Goal: Transaction & Acquisition: Subscribe to service/newsletter

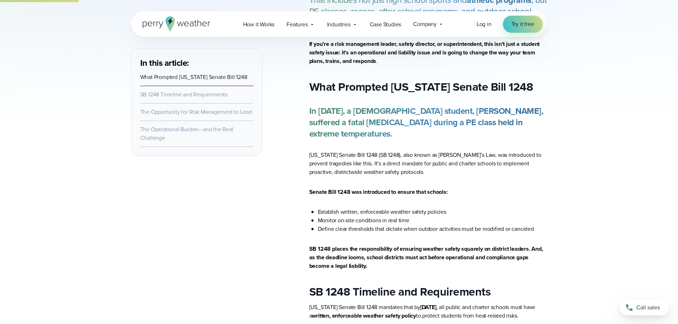
scroll to position [392, 0]
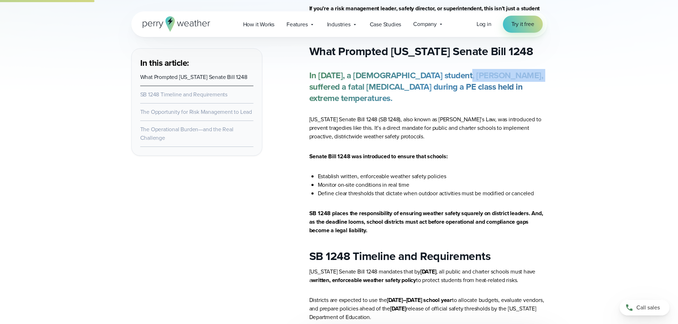
drag, startPoint x: 452, startPoint y: 78, endPoint x: 525, endPoint y: 75, distance: 73.0
click at [525, 75] on strong "In August 2023, a 12-year-old student, Yahushua Robinson, suffered a fatal heat…" at bounding box center [426, 87] width 234 height 36
copy strong "Yahushua Robinson"
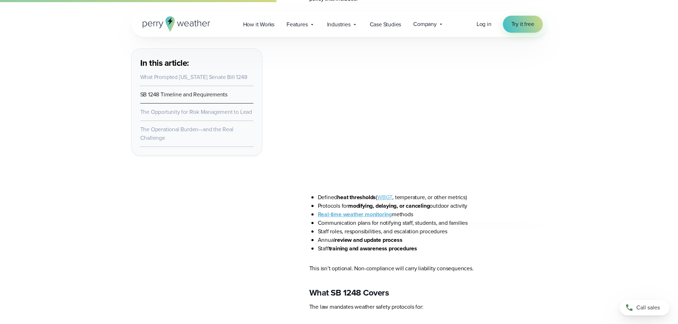
scroll to position [925, 0]
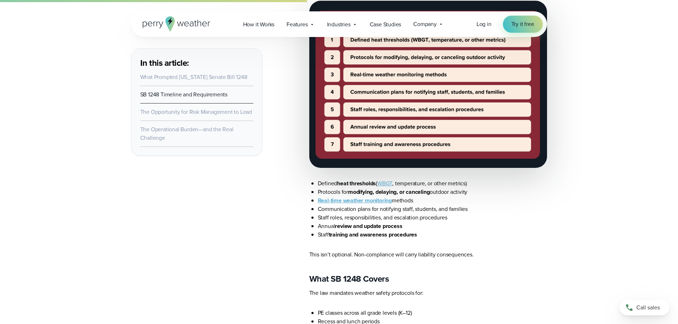
click at [390, 188] on link "WBGT" at bounding box center [384, 183] width 15 height 8
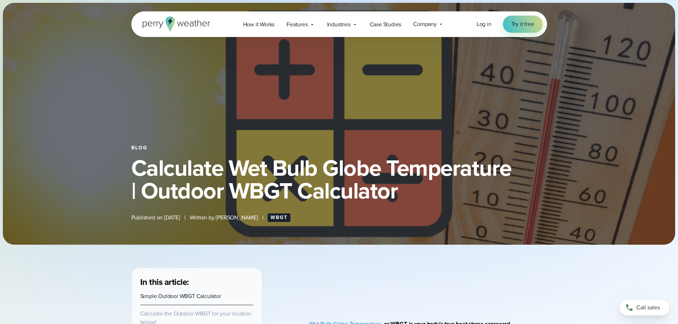
select select "***"
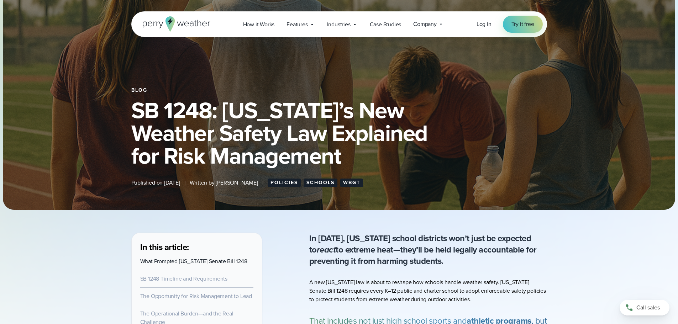
scroll to position [107, 0]
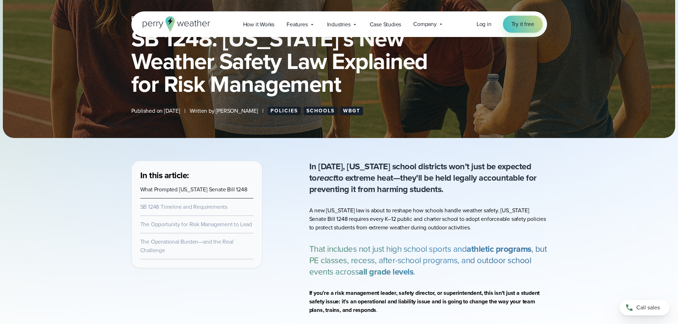
click at [206, 226] on link "The Opportunity for Risk Management to Lead" at bounding box center [196, 224] width 112 height 8
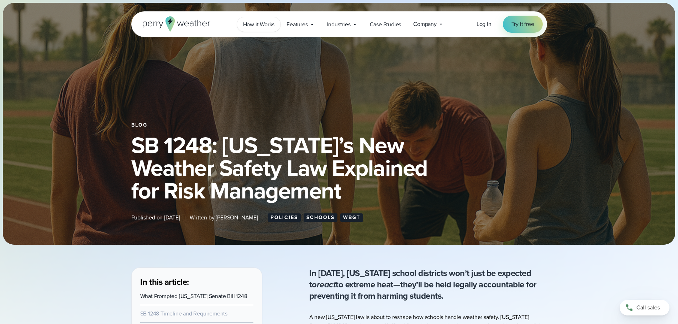
click at [267, 26] on span "How it Works" at bounding box center [259, 24] width 32 height 9
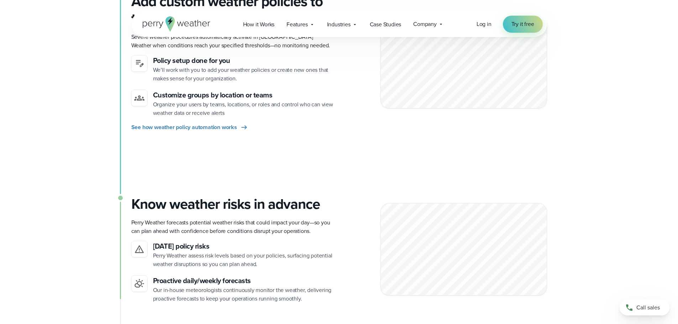
scroll to position [534, 0]
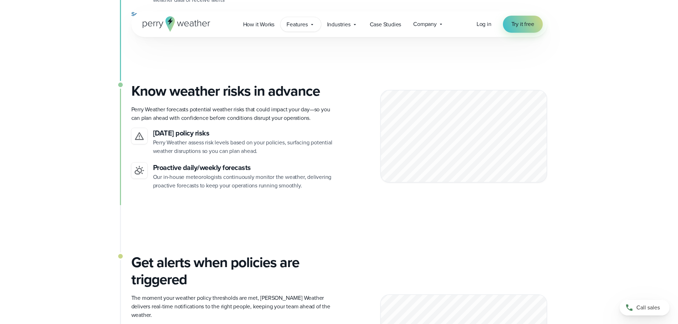
click at [309, 24] on icon at bounding box center [312, 25] width 6 height 6
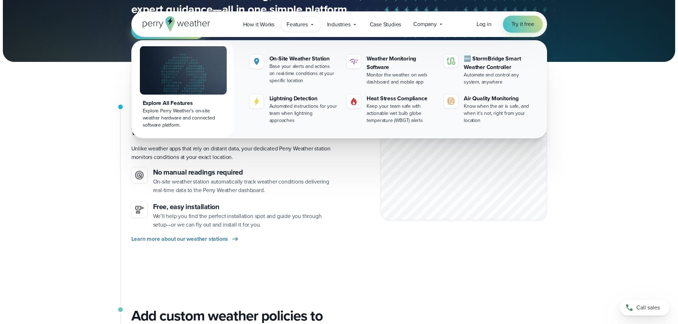
scroll to position [107, 0]
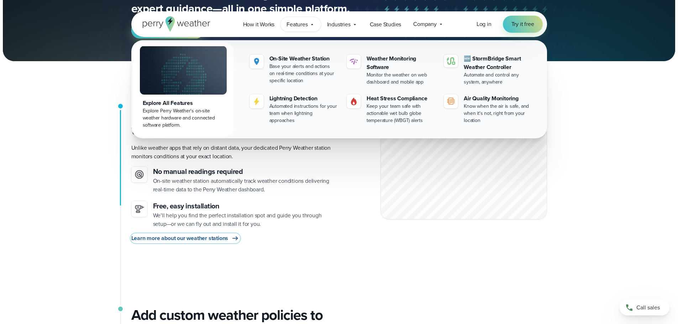
click at [214, 239] on span "Learn more about our weather stations" at bounding box center [179, 238] width 97 height 9
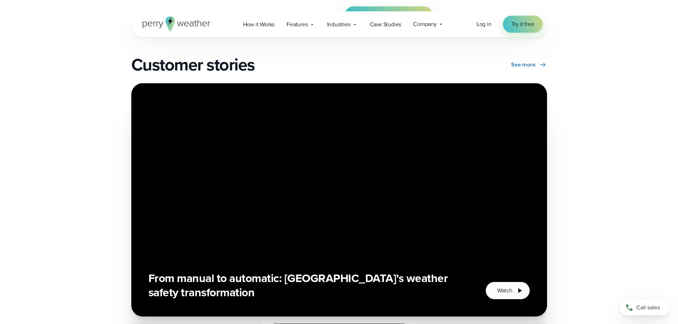
scroll to position [1513, 0]
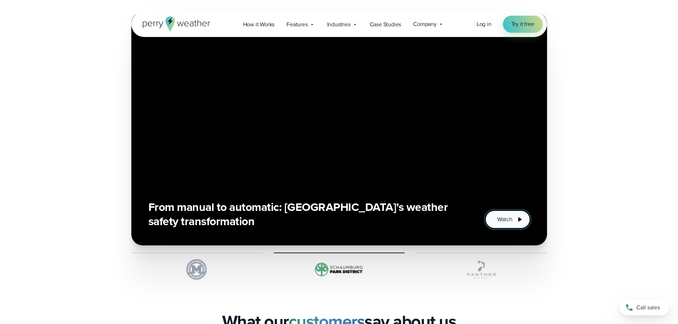
click at [504, 219] on span "Watch" at bounding box center [504, 219] width 15 height 9
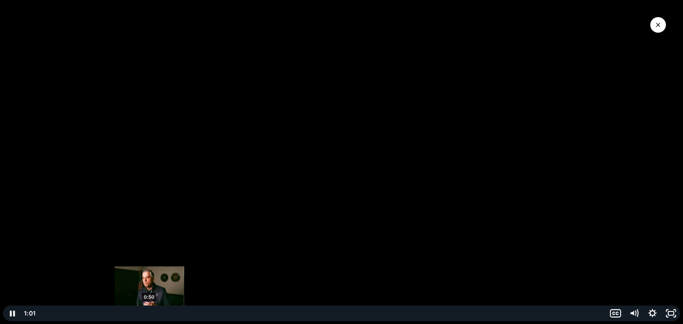
click at [149, 313] on div "0:50" at bounding box center [322, 314] width 559 height 16
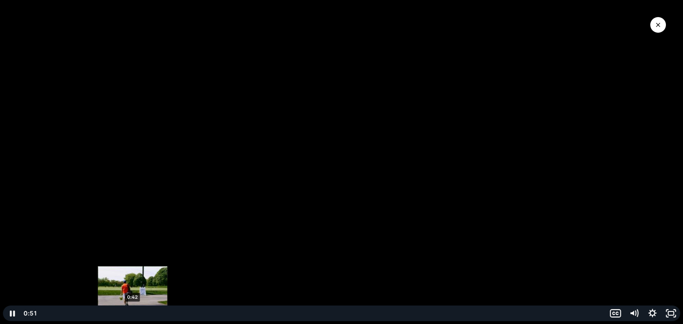
click at [133, 312] on div "0:42" at bounding box center [322, 314] width 559 height 16
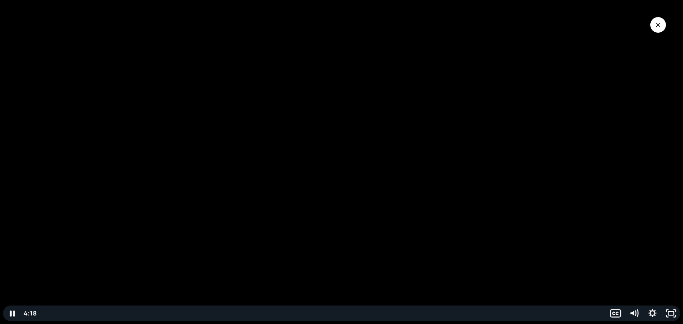
click at [658, 24] on icon "Close Video" at bounding box center [658, 25] width 4 height 4
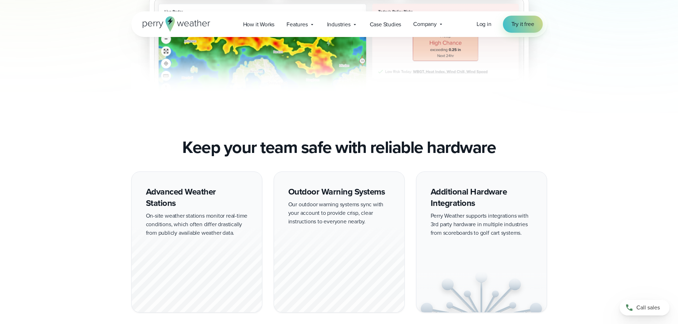
scroll to position [658, 0]
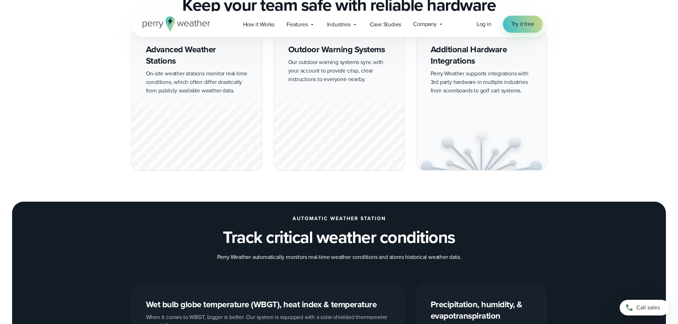
click at [479, 140] on img at bounding box center [481, 149] width 130 height 42
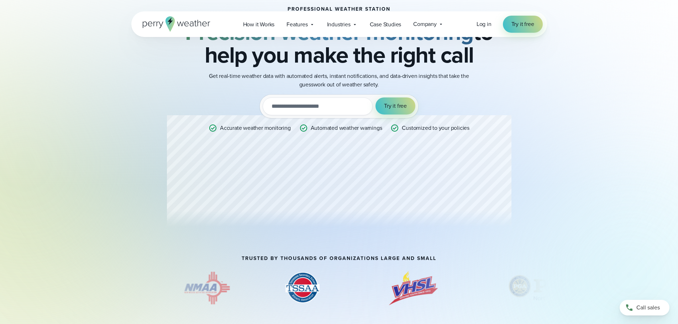
scroll to position [0, 0]
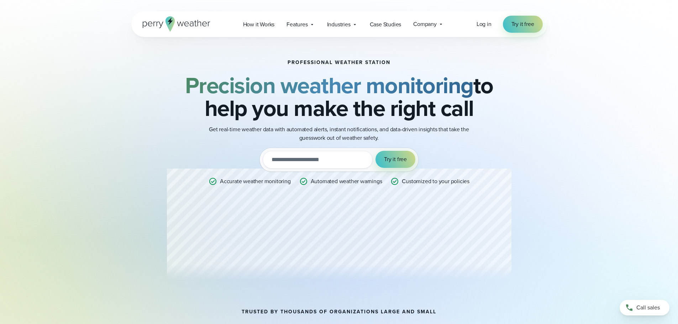
click at [313, 157] on input "email" at bounding box center [318, 160] width 110 height 18
type input "**********"
click at [390, 159] on span "Try it free" at bounding box center [395, 159] width 23 height 9
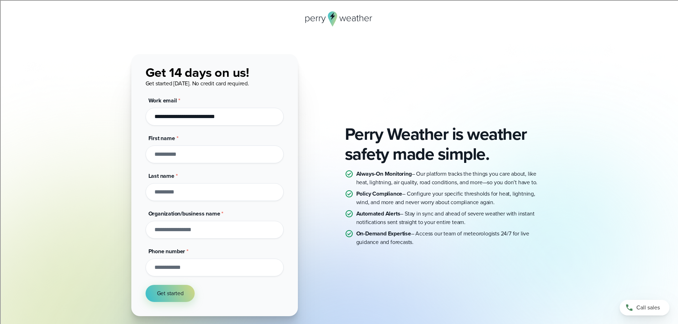
click at [182, 151] on input "First name *" at bounding box center [215, 155] width 138 height 18
type input "******"
type input "*********"
type input "**********"
click at [183, 271] on input "**********" at bounding box center [215, 268] width 138 height 18
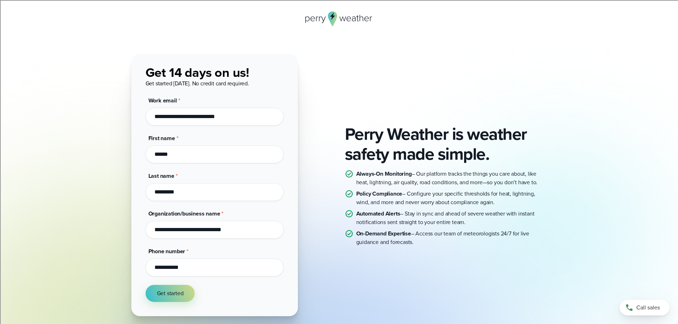
click at [183, 271] on input "**********" at bounding box center [215, 268] width 138 height 18
type input "**********"
click at [178, 296] on span "Get started" at bounding box center [170, 293] width 27 height 9
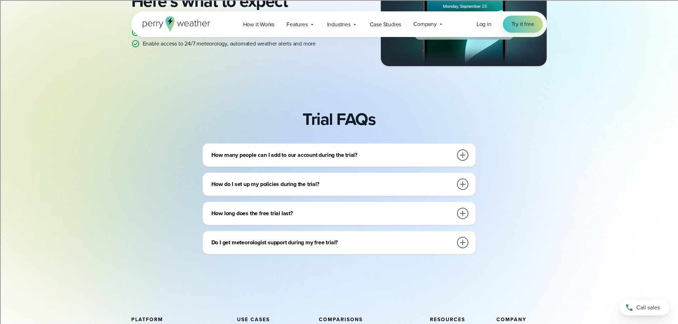
scroll to position [214, 0]
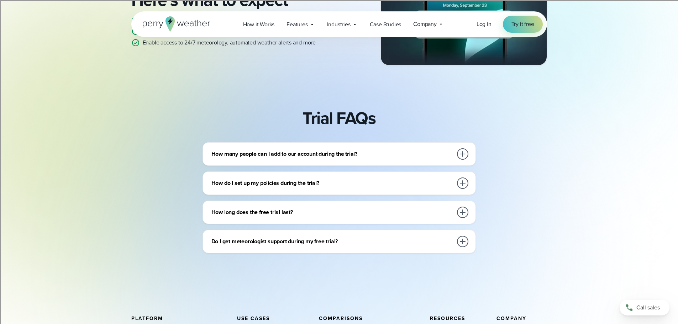
click at [346, 153] on h3 "How many people can I add to our account during the trial?" at bounding box center [331, 154] width 241 height 9
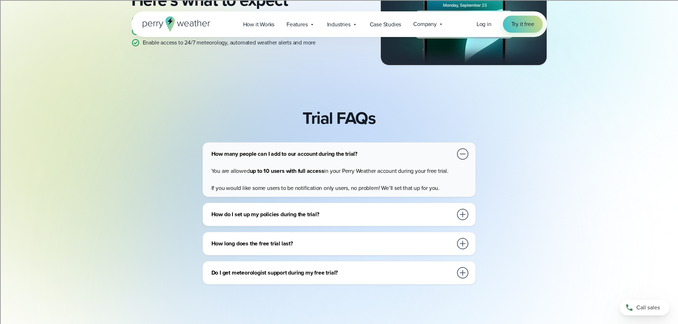
click at [388, 215] on h3 "How do I set up my policies during the trial?" at bounding box center [331, 214] width 241 height 9
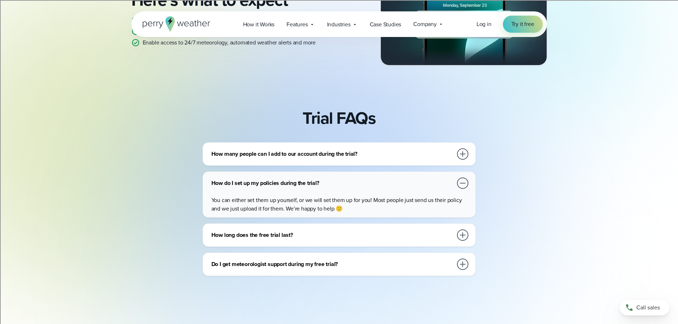
click at [408, 231] on h3 "How long does the free trial last?" at bounding box center [331, 235] width 241 height 9
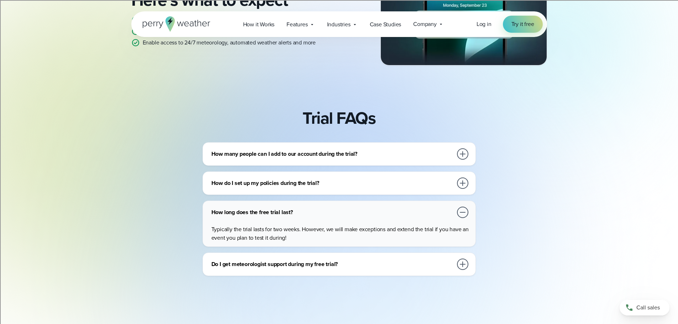
click at [405, 263] on h3 "Do I get meteorologist support during my free trial?" at bounding box center [331, 264] width 241 height 9
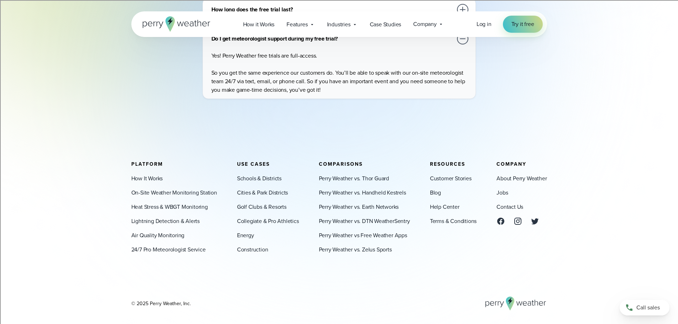
scroll to position [434, 0]
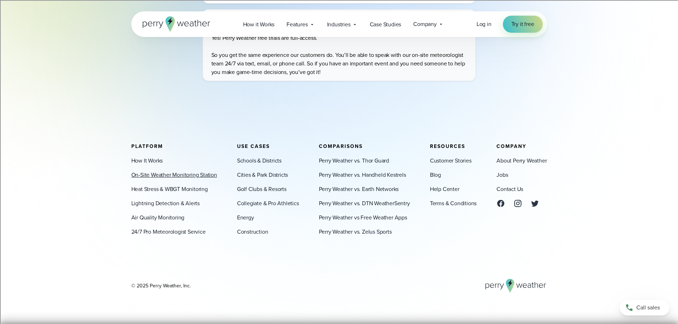
click at [191, 177] on link "On-Site Weather Monitoring Station" at bounding box center [174, 175] width 86 height 9
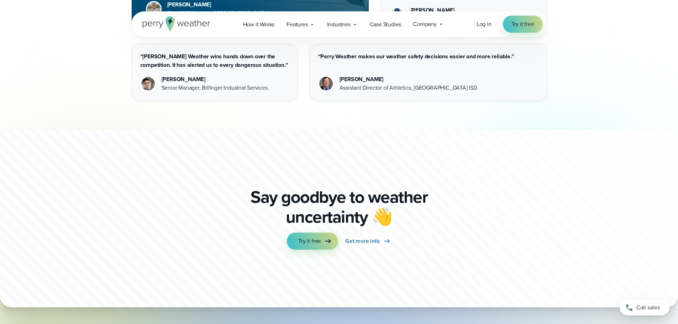
scroll to position [2100, 0]
